Goal: Ask a question

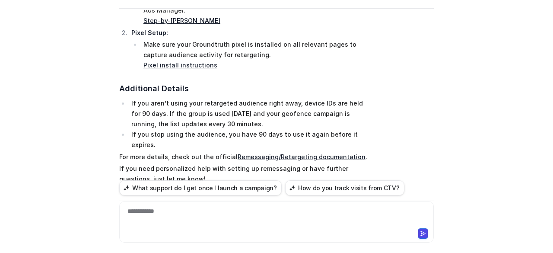
scroll to position [4320, 0]
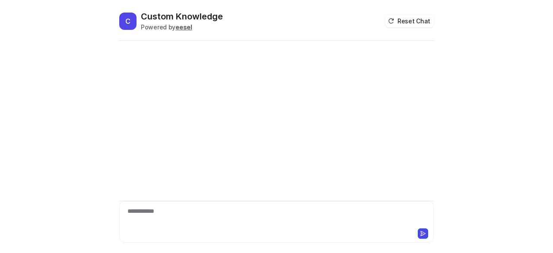
click at [178, 212] on div "**********" at bounding box center [276, 217] width 311 height 20
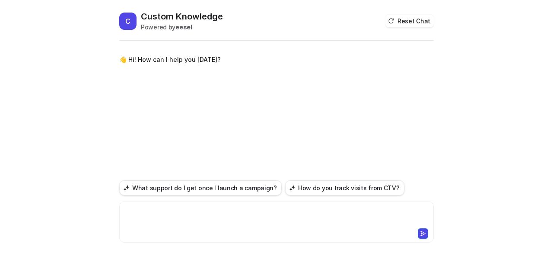
paste div
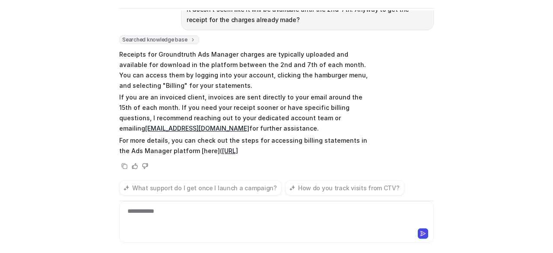
scroll to position [41, 0]
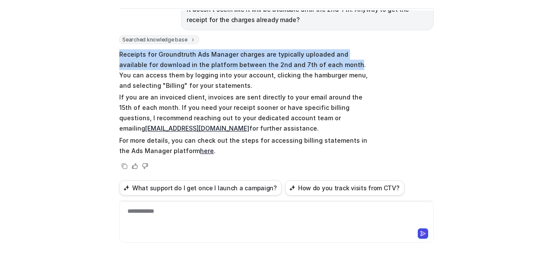
drag, startPoint x: 305, startPoint y: 63, endPoint x: 117, endPoint y: 51, distance: 188.8
click at [119, 51] on p "Receipts for Groundtruth Ads Manager charges are typically uploaded and availab…" at bounding box center [245, 69] width 253 height 41
copy p "Receipts for Groundtruth Ads Manager charges are typically uploaded and availab…"
